Goal: Task Accomplishment & Management: Use online tool/utility

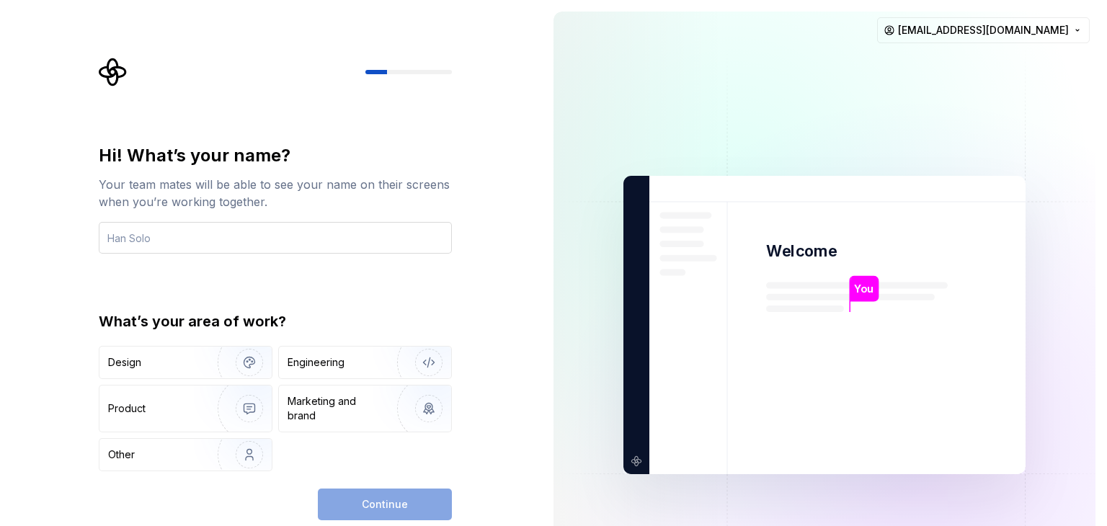
click at [193, 248] on input "text" at bounding box center [275, 238] width 353 height 32
type input "geetha"
click at [170, 373] on div "Design" at bounding box center [185, 363] width 172 height 32
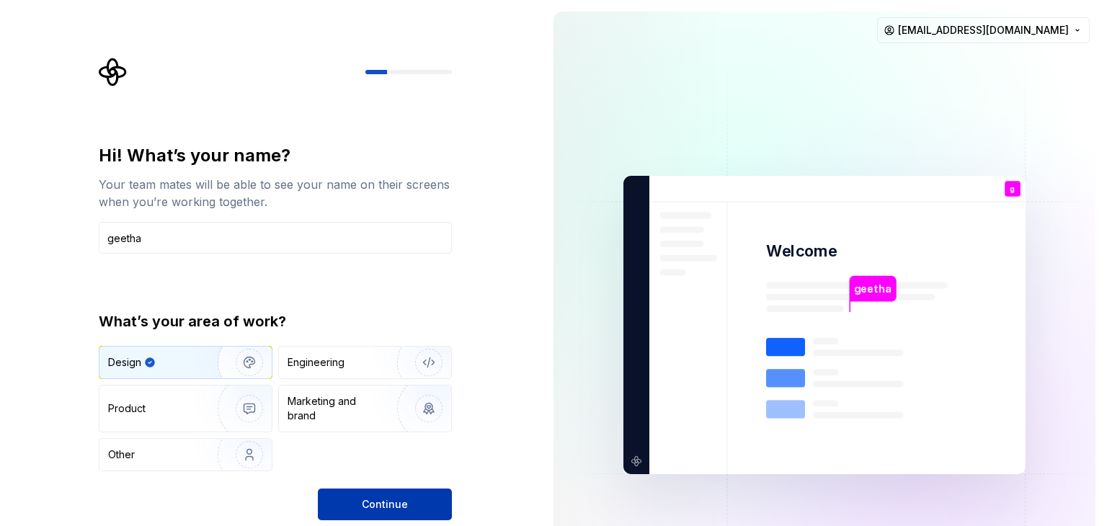
click at [350, 497] on button "Continue" at bounding box center [385, 505] width 134 height 32
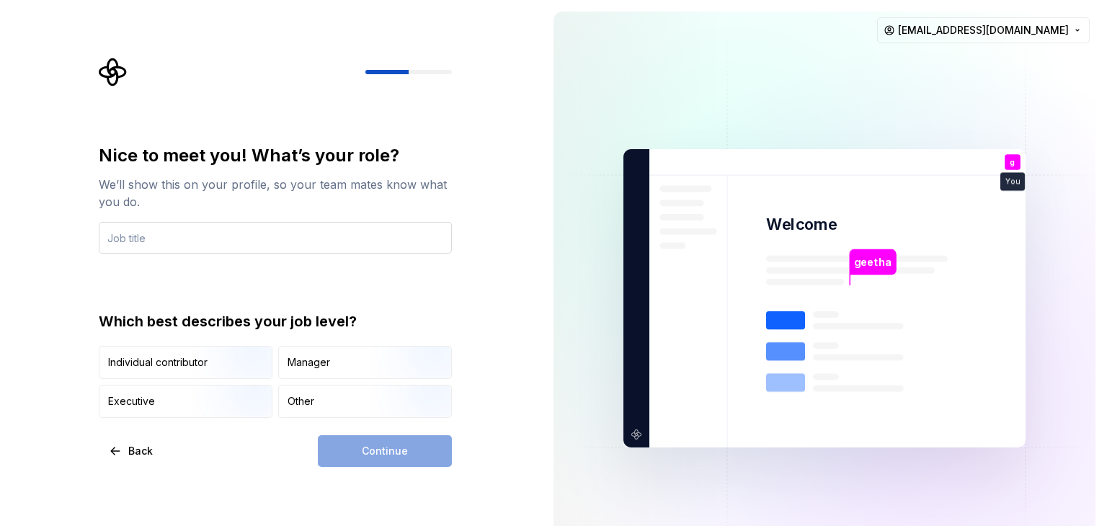
click at [204, 241] on input "text" at bounding box center [275, 238] width 353 height 32
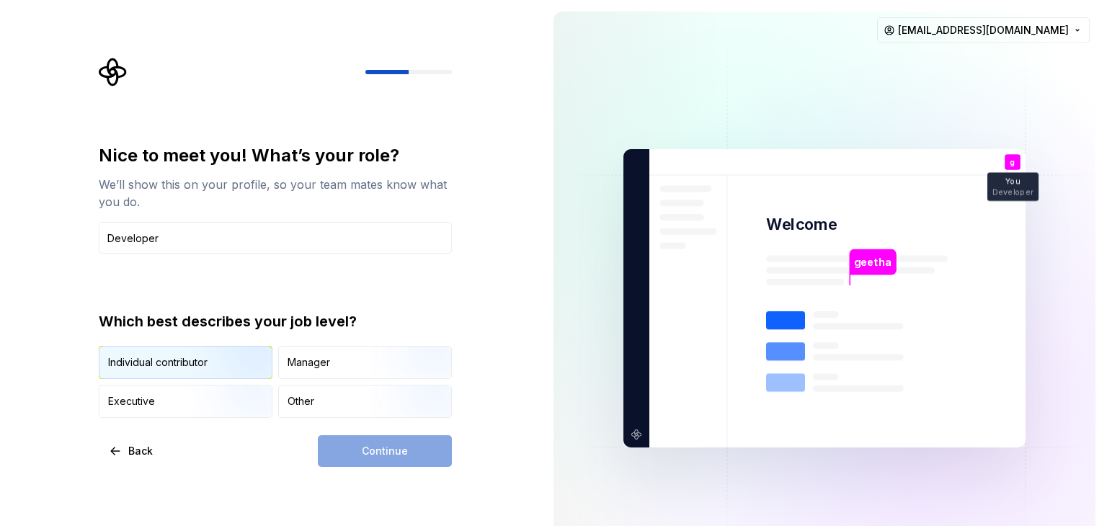
type input "Developer"
click at [231, 365] on img "button" at bounding box center [237, 380] width 92 height 97
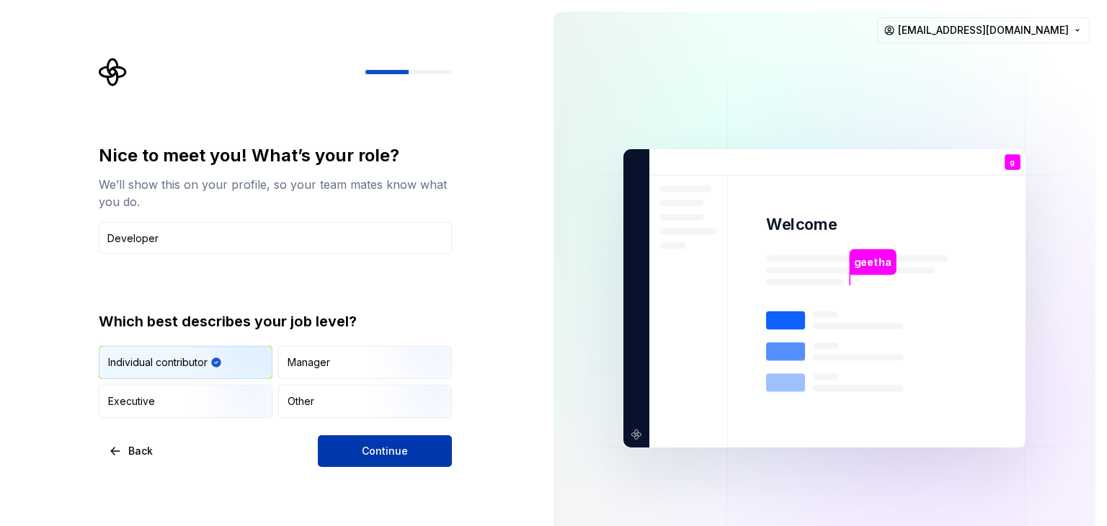
click at [379, 456] on span "Continue" at bounding box center [385, 451] width 46 height 14
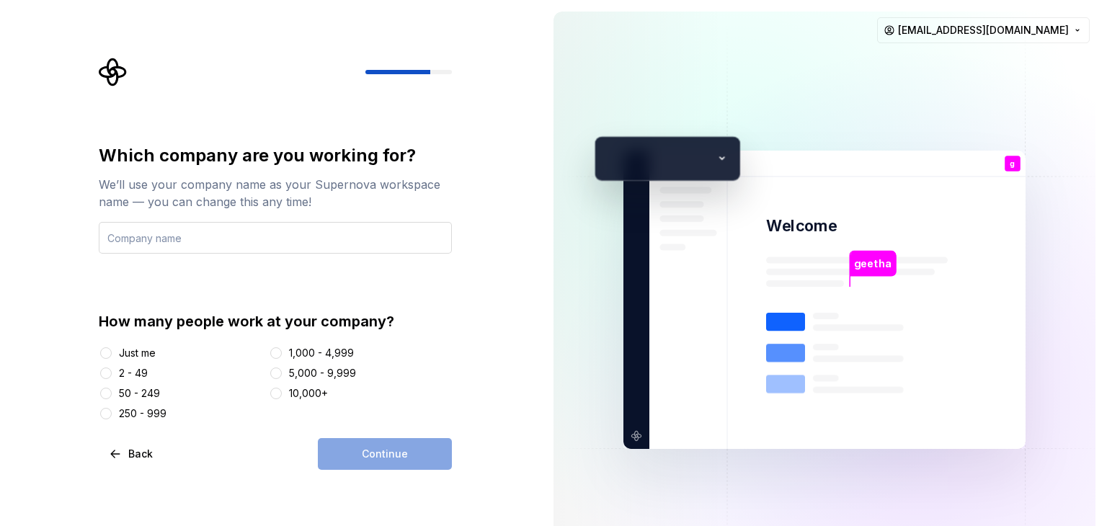
click at [157, 240] on input "text" at bounding box center [275, 238] width 353 height 32
type input "Paysh"
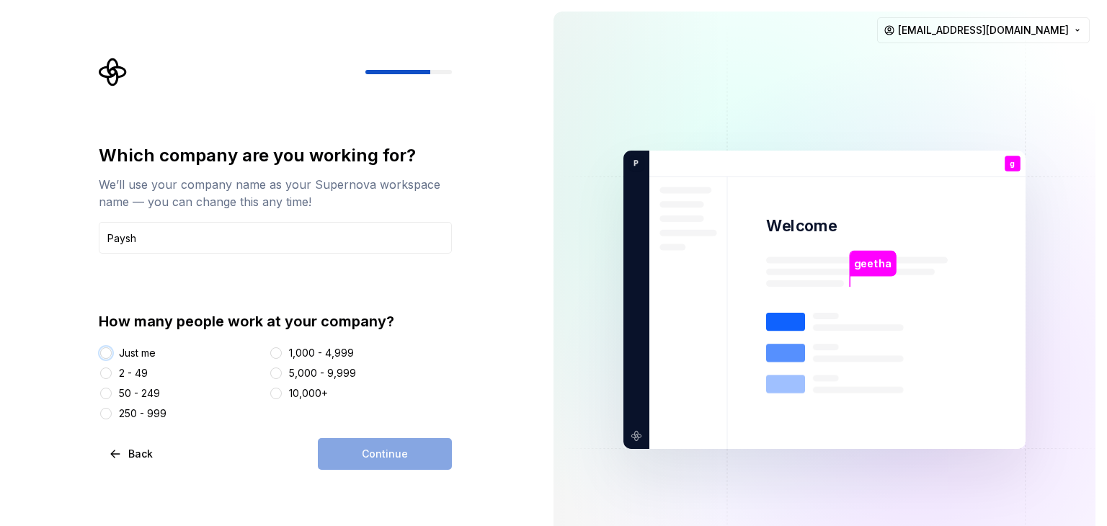
click at [110, 356] on button "Just me" at bounding box center [106, 353] width 12 height 12
click at [351, 440] on button "Continue" at bounding box center [385, 454] width 134 height 32
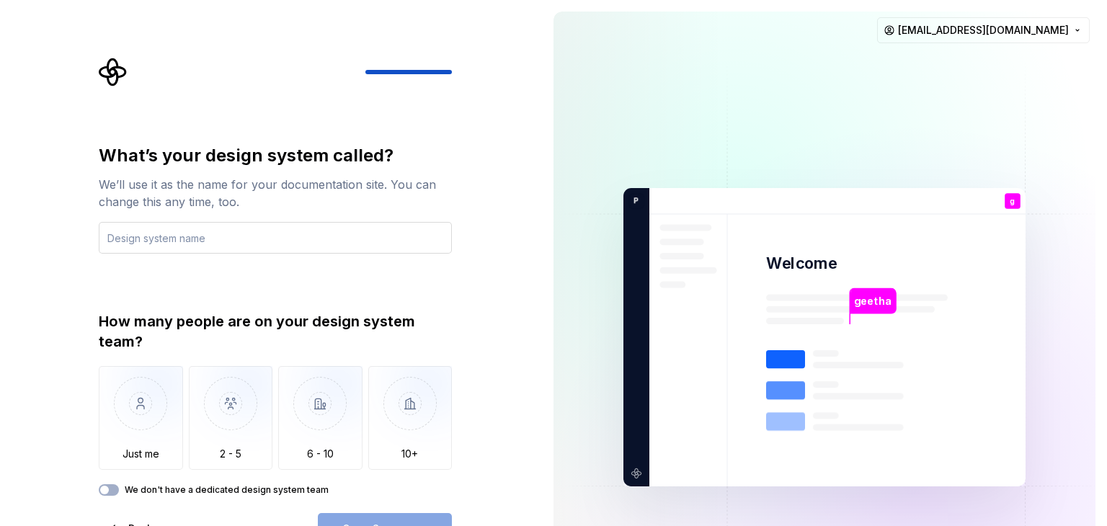
click at [266, 243] on input "text" at bounding box center [275, 238] width 353 height 32
click at [125, 435] on img "button" at bounding box center [141, 414] width 84 height 97
click at [426, 520] on div "Open Supernova" at bounding box center [385, 529] width 134 height 32
click at [228, 220] on div "What’s your design system called? We’ll use it as the name for your documentati…" at bounding box center [275, 199] width 353 height 110
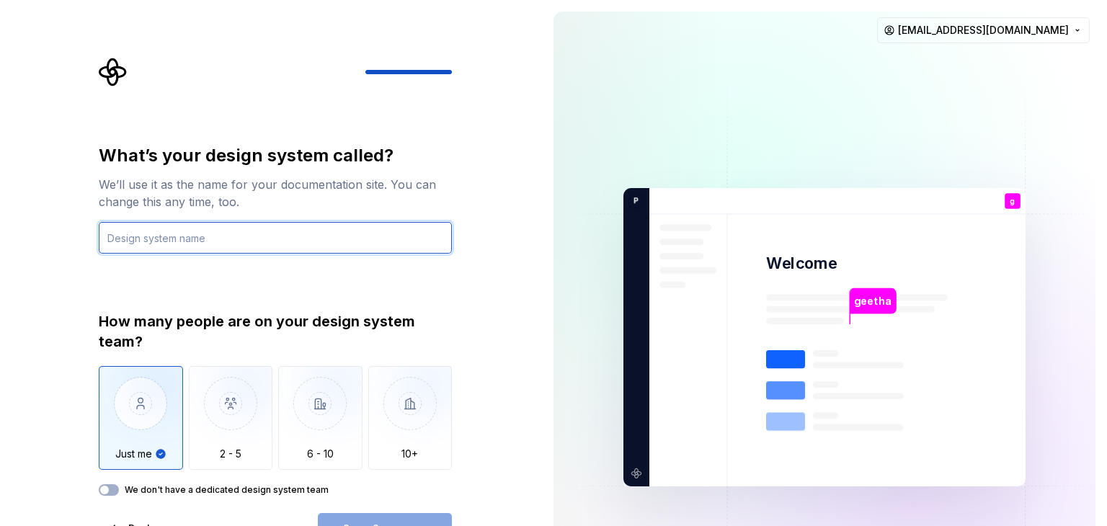
click at [221, 240] on input "text" at bounding box center [275, 238] width 353 height 32
type input "geerha"
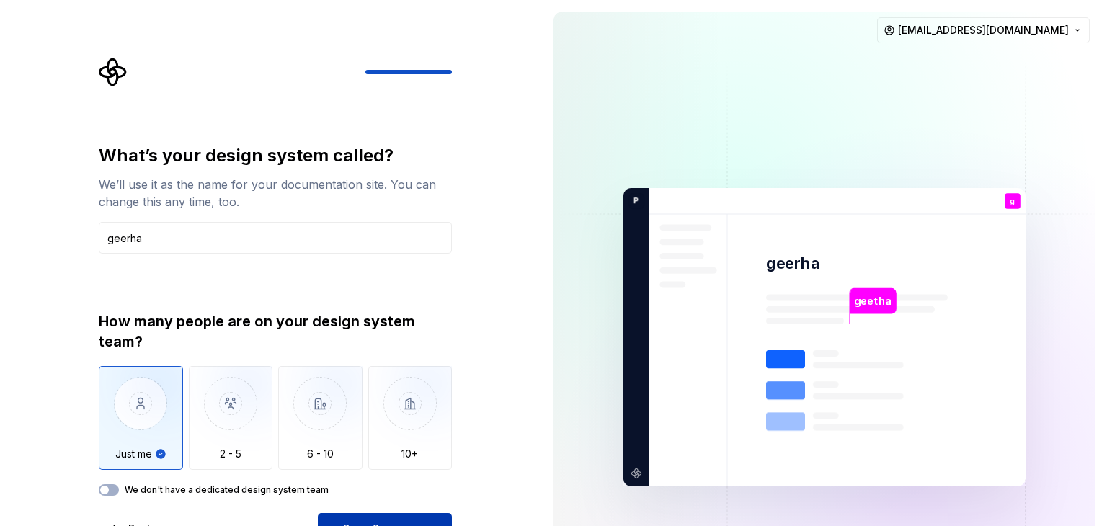
click at [338, 517] on button "Open Supernova" at bounding box center [385, 529] width 134 height 32
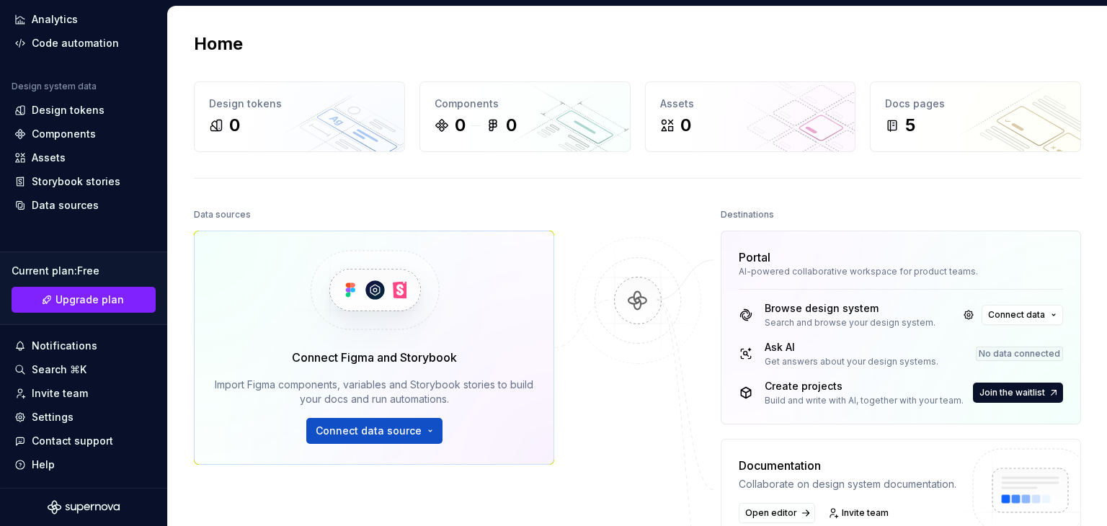
scroll to position [11, 0]
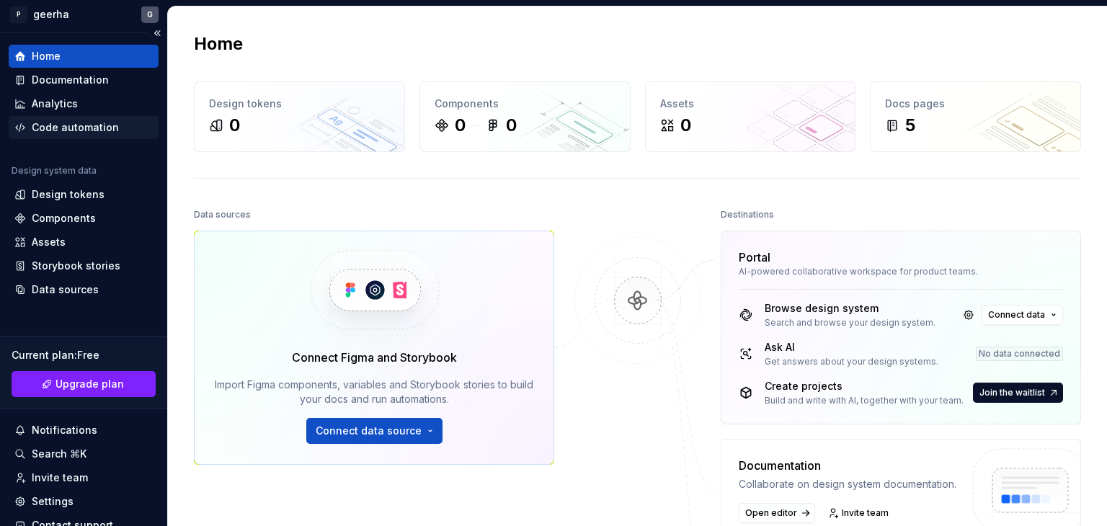
click at [63, 130] on div "Code automation" at bounding box center [75, 127] width 87 height 14
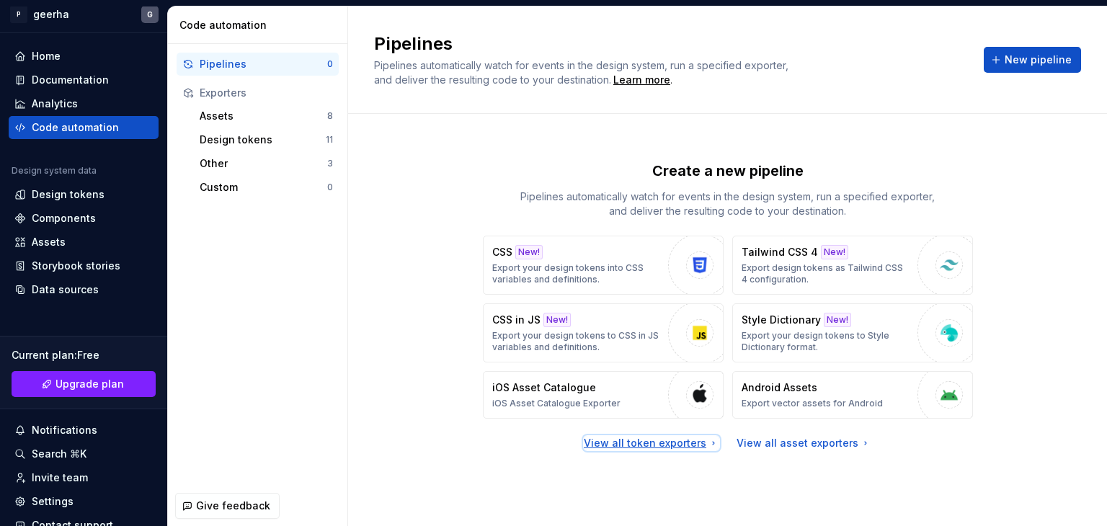
click at [675, 444] on div "View all token exporters" at bounding box center [652, 443] width 136 height 14
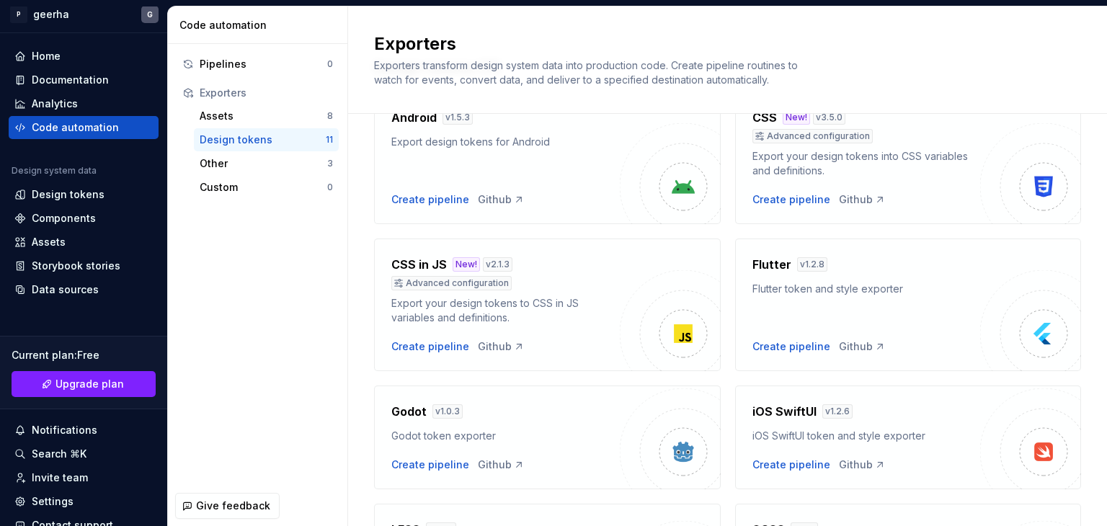
scroll to position [6, 0]
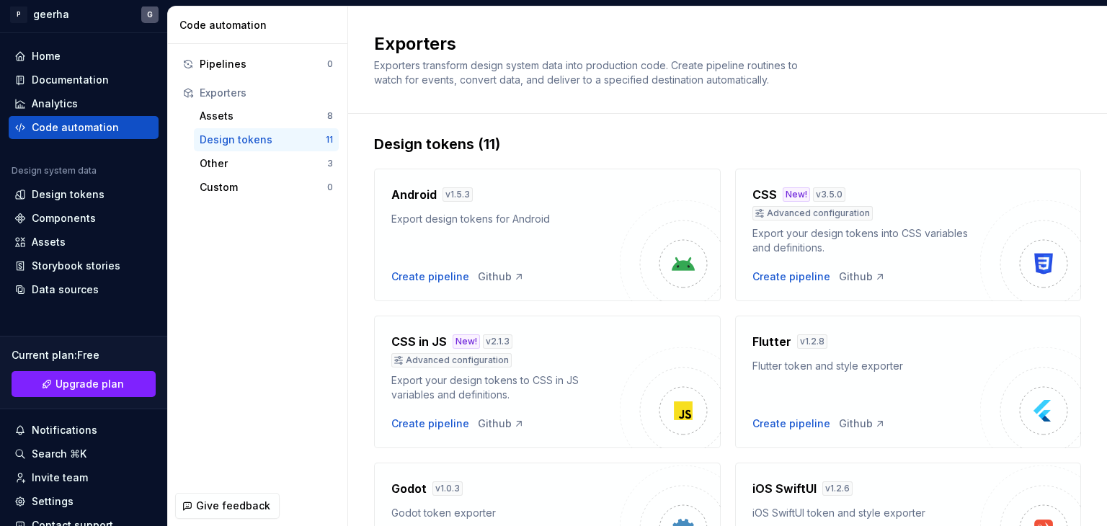
click at [244, 96] on div "Exporters" at bounding box center [266, 93] width 133 height 14
click at [216, 96] on div "Exporters" at bounding box center [266, 93] width 133 height 14
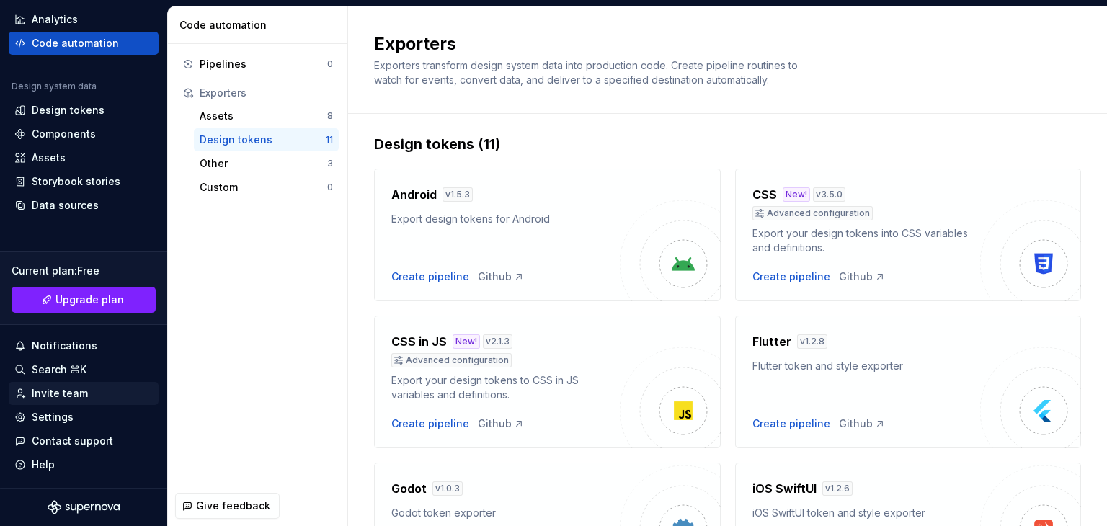
scroll to position [0, 0]
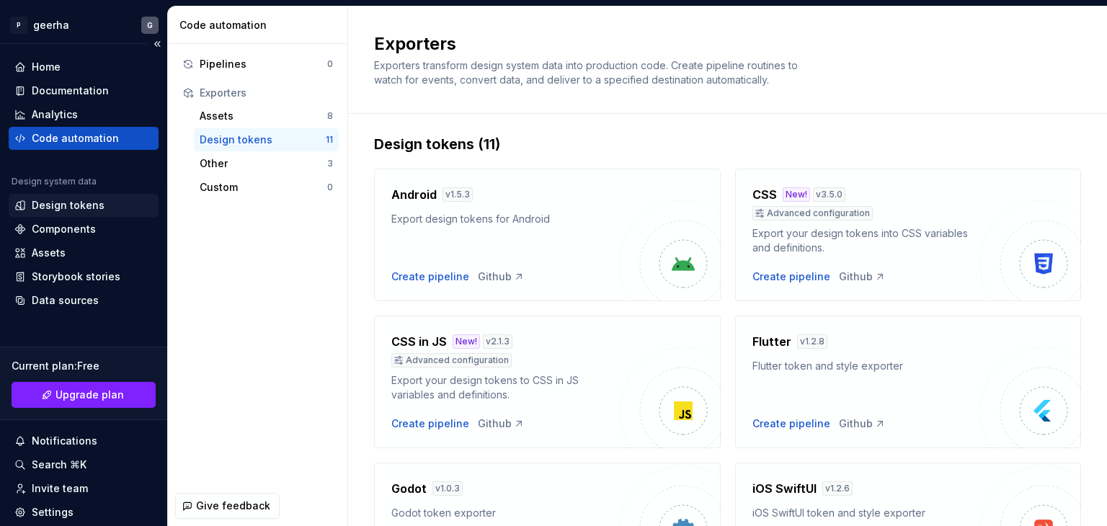
click at [74, 199] on div "Design tokens" at bounding box center [68, 205] width 73 height 14
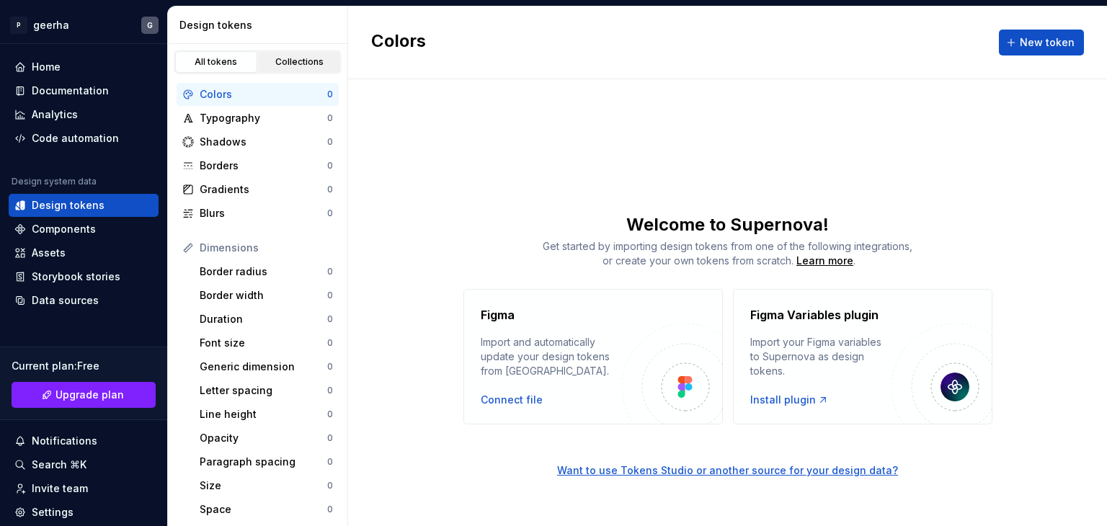
click at [278, 64] on div "Collections" at bounding box center [300, 62] width 72 height 12
